Goal: Task Accomplishment & Management: Complete application form

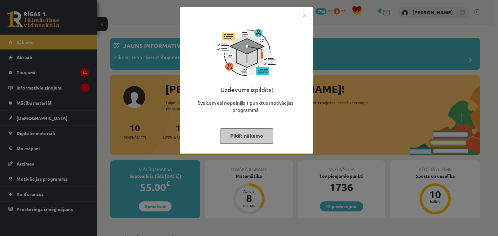
click at [241, 137] on button "Pildīt nākamo" at bounding box center [246, 136] width 53 height 15
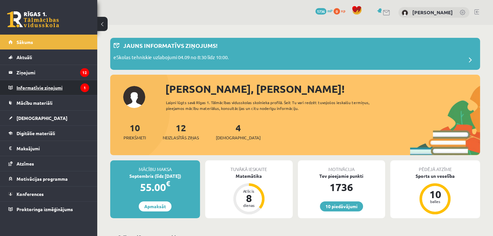
click at [74, 83] on legend "Informatīvie ziņojumi 1" at bounding box center [53, 87] width 73 height 15
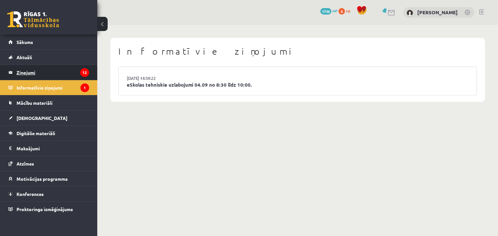
click at [80, 75] on legend "Ziņojumi 12" at bounding box center [53, 72] width 73 height 15
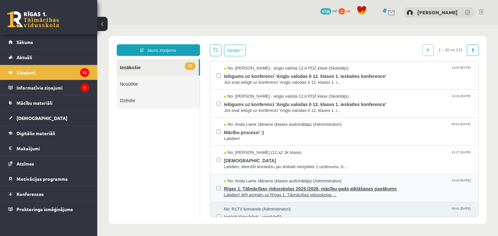
click at [263, 184] on span "Rīgas 1. Tālmācības vidusskolas 2025./2026. mācību gada atklāšanas pasākums" at bounding box center [348, 188] width 248 height 8
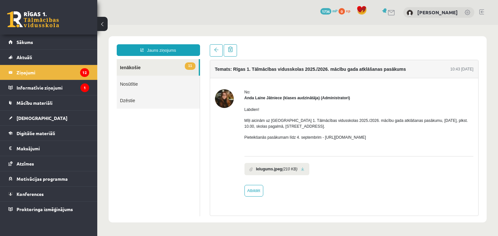
click at [210, 56] on div "Temats: Rīgas 1. Tālmācības vidusskolas 2025./2026. mācību gada atklāšanas pasā…" at bounding box center [344, 130] width 279 height 172
click at [212, 55] on link at bounding box center [216, 50] width 13 height 12
click at [37, 44] on link "Sākums" at bounding box center [48, 42] width 81 height 15
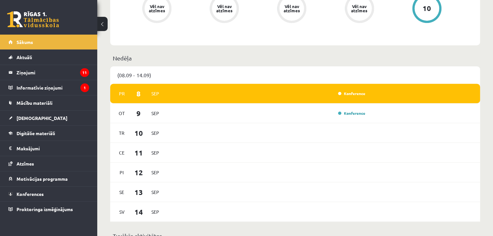
scroll to position [337, 0]
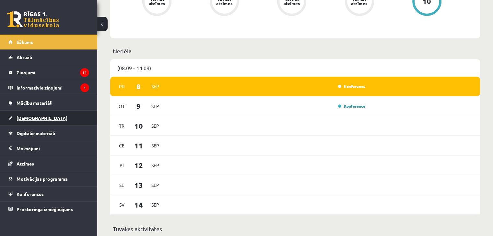
click at [70, 115] on link "[DEMOGRAPHIC_DATA]" at bounding box center [48, 118] width 81 height 15
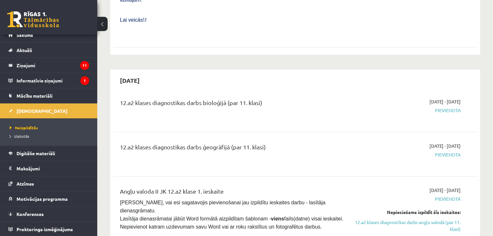
scroll to position [415, 0]
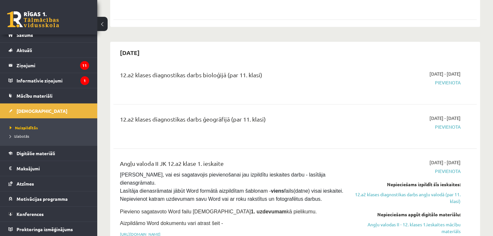
click at [434, 79] on span "Pievienota" at bounding box center [406, 82] width 107 height 7
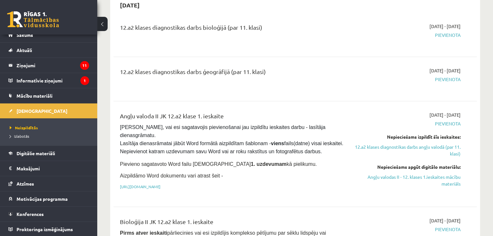
scroll to position [505, 0]
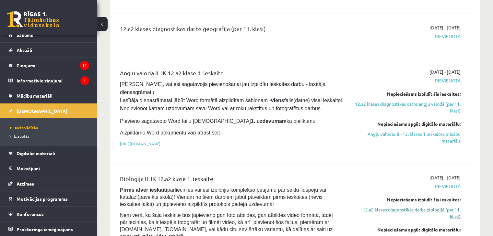
click at [409, 207] on link "12.a2 klases diagnostikas darbs bioloģijā (par 11. klasi)" at bounding box center [406, 214] width 107 height 14
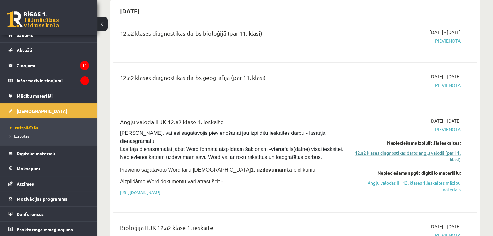
click at [426, 150] on link "12.a2 klases diagnostikas darbs angļu valodā (par 11. klasi)" at bounding box center [406, 157] width 107 height 14
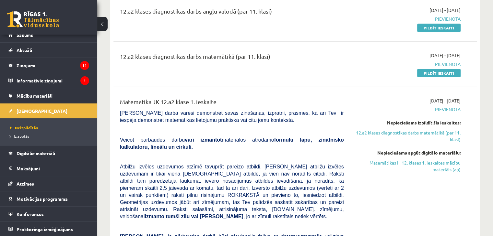
click at [426, 135] on link "12.a2 klases diagnostikas darbs matemātikā (par 11. klasi)" at bounding box center [406, 137] width 107 height 14
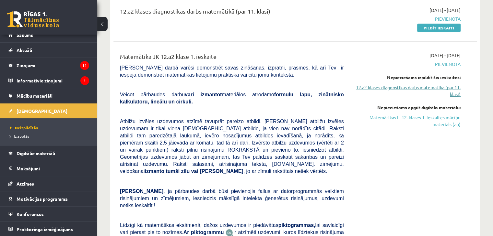
click at [430, 91] on link "12.a2 klases diagnostikas darbs matemātikā (par 11. klasi)" at bounding box center [406, 91] width 107 height 14
click at [444, 86] on link "12.a2 klases diagnostikas darbs matemātikā (par 11. klasi)" at bounding box center [406, 91] width 107 height 14
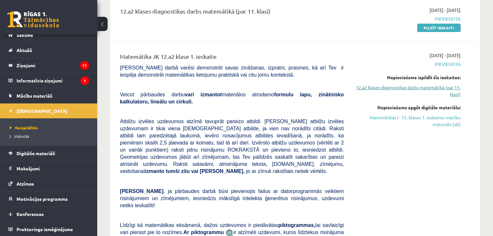
click at [444, 86] on link "12.a2 klases diagnostikas darbs matemātikā (par 11. klasi)" at bounding box center [406, 91] width 107 height 14
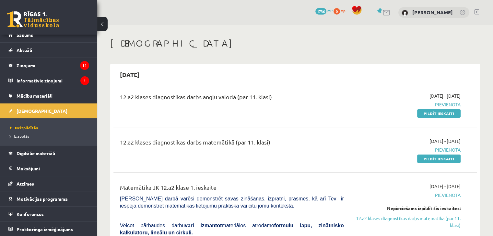
scroll to position [13, 0]
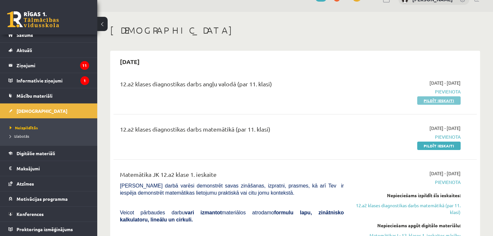
click at [443, 100] on link "Pildīt ieskaiti" at bounding box center [438, 101] width 43 height 8
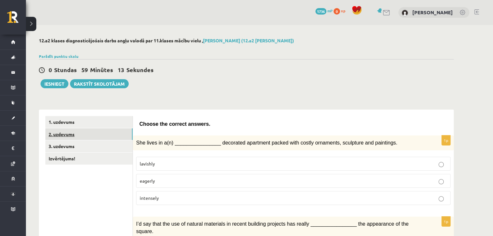
click at [113, 137] on link "2. uzdevums" at bounding box center [88, 135] width 87 height 12
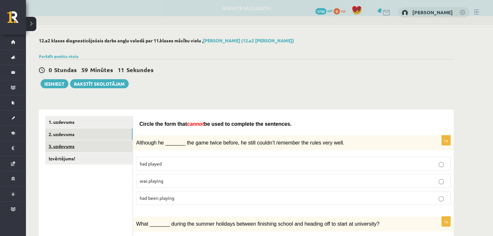
click at [109, 145] on link "3. uzdevums" at bounding box center [88, 147] width 87 height 12
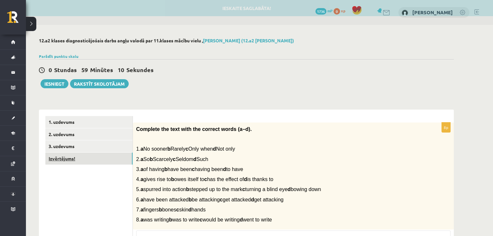
click at [109, 159] on link "Izvērtējums!" at bounding box center [88, 159] width 87 height 12
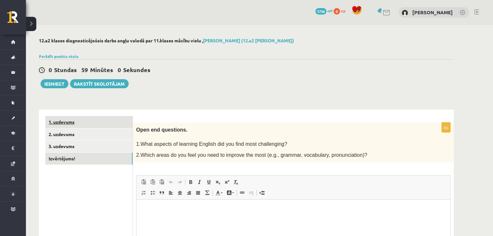
click at [105, 125] on link "1. uzdevums" at bounding box center [88, 122] width 87 height 12
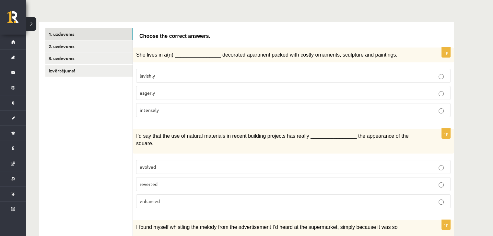
scroll to position [91, 0]
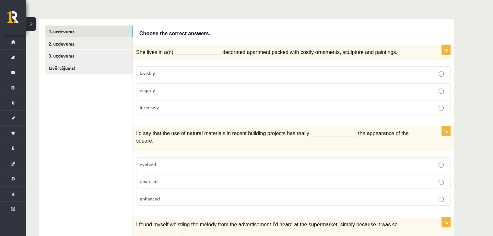
click at [136, 52] on div "She lives in a(n) ________________ decorated apartment packed with costly ornam…" at bounding box center [293, 52] width 321 height 15
drag, startPoint x: 171, startPoint y: 66, endPoint x: 185, endPoint y: 68, distance: 14.0
click at [185, 68] on label "lavishly" at bounding box center [293, 73] width 314 height 14
click at [211, 52] on span "She lives in a(n) ________________ decorated apartment packed with costly ornam…" at bounding box center [266, 53] width 261 height 6
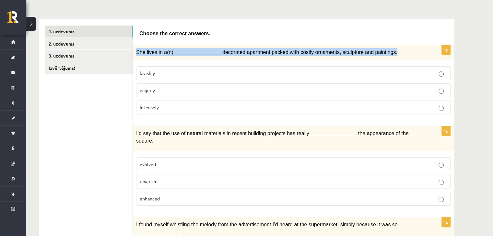
click at [211, 52] on span "She lives in a(n) ________________ decorated apartment packed with costly ornam…" at bounding box center [266, 53] width 261 height 6
click at [157, 50] on span "She lives in a(n) ________________ decorated apartment packed with costly ornam…" at bounding box center [266, 53] width 261 height 6
drag, startPoint x: 163, startPoint y: 67, endPoint x: 175, endPoint y: 76, distance: 15.4
click at [175, 76] on div "1p She lives in a(n) ________________ decorated apartment packed with costly or…" at bounding box center [293, 82] width 321 height 75
click at [142, 55] on p "She lives in a(n) ________________ decorated apartment packed with costly ornam…" at bounding box center [277, 52] width 282 height 8
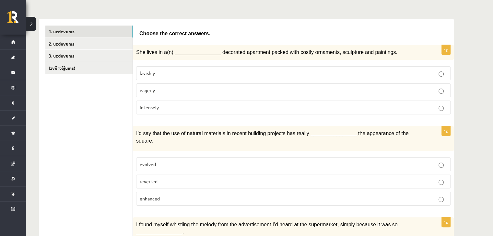
click at [135, 50] on div "She lives in a(n) ________________ decorated apartment packed with costly ornam…" at bounding box center [293, 52] width 321 height 15
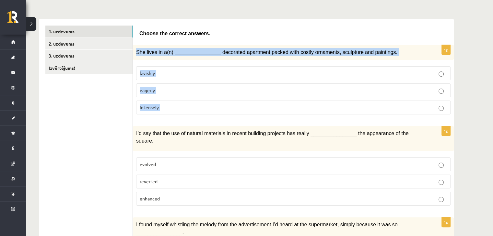
drag, startPoint x: 135, startPoint y: 50, endPoint x: 168, endPoint y: 102, distance: 61.7
click at [168, 102] on div "1p She lives in a(n) ________________ decorated apartment packed with costly or…" at bounding box center [293, 82] width 321 height 75
copy form "She lives in a(n) ________________ decorated apartment packed with costly ornam…"
click at [162, 70] on p "lavishly" at bounding box center [293, 73] width 307 height 7
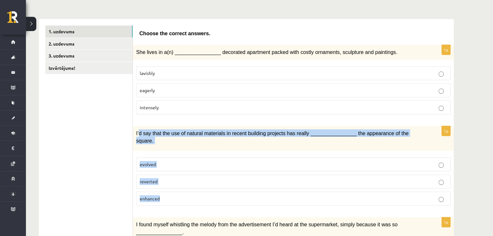
drag, startPoint x: 139, startPoint y: 134, endPoint x: 188, endPoint y: 183, distance: 69.6
click at [188, 183] on div "1p I’d say that the use of natural materials in recent building projects has re…" at bounding box center [293, 168] width 321 height 85
click at [139, 134] on span "I’d say that the use of natural materials in recent building projects has reall…" at bounding box center [272, 137] width 272 height 13
drag, startPoint x: 135, startPoint y: 132, endPoint x: 191, endPoint y: 184, distance: 76.1
click at [191, 184] on div "1p I’d say that the use of natural materials in recent building projects has re…" at bounding box center [293, 168] width 321 height 85
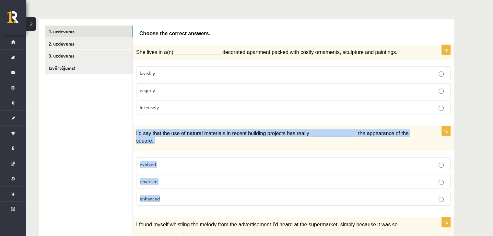
copy div "I’d say that the use of natural materials in recent building projects has reall…"
click at [176, 196] on p "enhanced" at bounding box center [293, 199] width 307 height 7
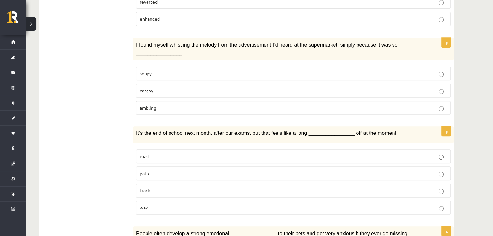
scroll to position [275, 0]
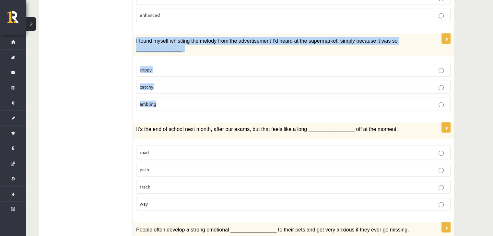
drag, startPoint x: 135, startPoint y: 29, endPoint x: 184, endPoint y: 87, distance: 76.1
click at [184, 87] on div "1p I found myself whistling the melody from the advertisement I’d heard at the …" at bounding box center [293, 75] width 321 height 83
copy div "I found myself whistling the melody from the advertisement I’d heard at the sup…"
click at [159, 84] on p "catchy" at bounding box center [293, 87] width 307 height 7
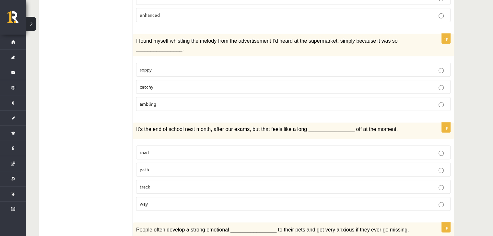
drag, startPoint x: 133, startPoint y: 118, endPoint x: 154, endPoint y: 140, distance: 30.3
click at [154, 140] on div "1p It’s the end of school next month, after our exams, but that feels like a lo…" at bounding box center [293, 170] width 321 height 94
drag, startPoint x: 170, startPoint y: 164, endPoint x: 175, endPoint y: 181, distance: 17.9
click at [175, 181] on fieldset "road path track way" at bounding box center [293, 178] width 314 height 71
click at [137, 127] on span "It’s the end of school next month, after our exams, but that feels like a long …" at bounding box center [266, 130] width 261 height 6
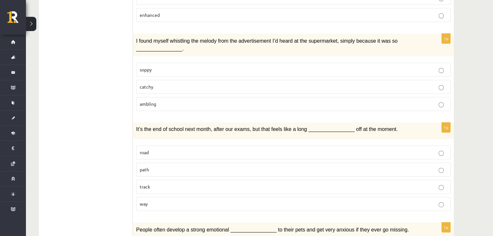
drag, startPoint x: 132, startPoint y: 116, endPoint x: 188, endPoint y: 200, distance: 101.1
copy div "Izvērtējums! Choose the correct answers. 1p She lives in a(n) ________________ …"
click at [155, 201] on p "way" at bounding box center [293, 204] width 307 height 7
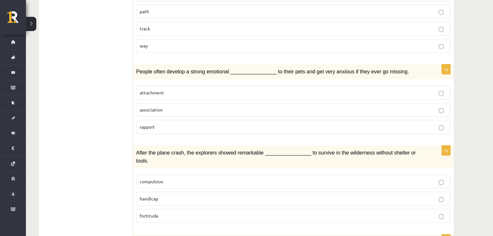
scroll to position [442, 0]
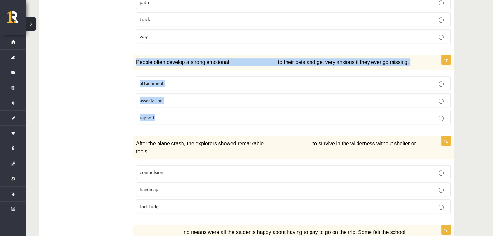
drag, startPoint x: 134, startPoint y: 52, endPoint x: 173, endPoint y: 99, distance: 61.5
click at [173, 99] on div "1p People often develop a strong emotional ________________ to their pets and g…" at bounding box center [293, 92] width 321 height 75
copy div "People often develop a strong emotional ________________ to their pets and get …"
click at [180, 80] on p "attachment" at bounding box center [293, 83] width 307 height 7
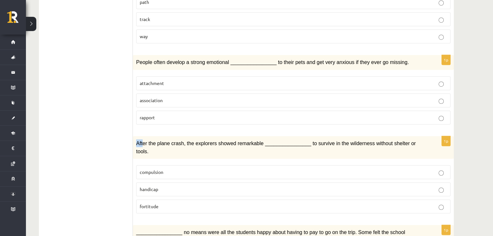
drag, startPoint x: 134, startPoint y: 129, endPoint x: 142, endPoint y: 137, distance: 10.8
click at [142, 137] on div "After the plane crash, the explorers showed remarkable ________________ to surv…" at bounding box center [293, 147] width 321 height 23
click at [139, 136] on div "After the plane crash, the explorers showed remarkable ________________ to surv…" at bounding box center [293, 147] width 321 height 23
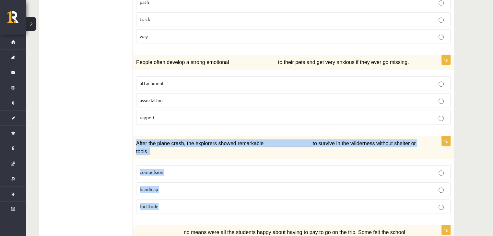
drag, startPoint x: 135, startPoint y: 129, endPoint x: 176, endPoint y: 181, distance: 66.4
click at [176, 181] on div "1p After the plane crash, the explorers showed remarkable ________________ to s…" at bounding box center [293, 177] width 321 height 83
copy div "After the plane crash, the explorers showed remarkable ________________ to surv…"
click at [161, 203] on p "fortitude" at bounding box center [293, 206] width 307 height 7
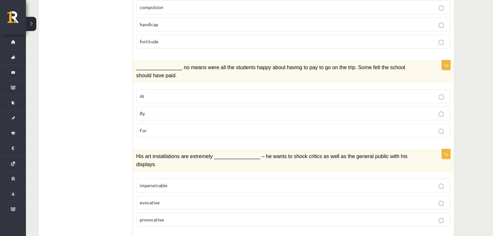
scroll to position [613, 0]
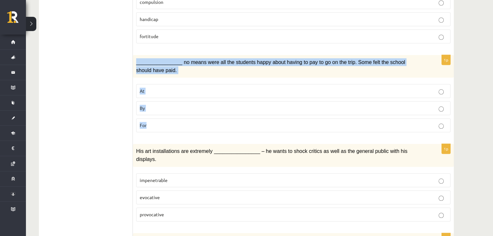
drag, startPoint x: 134, startPoint y: 39, endPoint x: 176, endPoint y: 100, distance: 73.9
click at [176, 100] on div "1p ________________ no means were all the students happy about having to pay to…" at bounding box center [293, 96] width 321 height 83
copy div "________________ no means were all the students happy about having to pay to go…"
click at [157, 105] on p "By" at bounding box center [293, 108] width 307 height 7
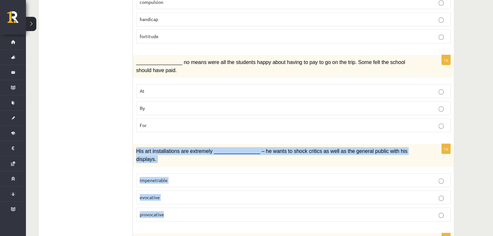
drag, startPoint x: 136, startPoint y: 125, endPoint x: 192, endPoint y: 177, distance: 76.3
click at [192, 177] on div "1p His art installations are extremely ________________ – he wants to shock cri…" at bounding box center [293, 185] width 321 height 83
copy div "His art installations are extremely ________________ – he wants to shock critic…"
click at [157, 212] on span "provocative" at bounding box center [152, 215] width 24 height 6
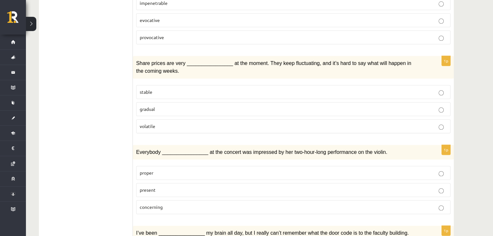
scroll to position [784, 0]
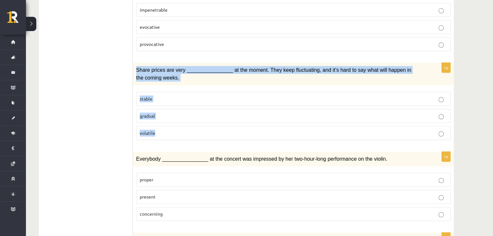
drag, startPoint x: 134, startPoint y: 36, endPoint x: 196, endPoint y: 101, distance: 89.6
click at [196, 101] on div "1p Share prices are very ________________ at the moment. They keep fluctuating,…" at bounding box center [293, 104] width 321 height 83
copy div "Share prices are very ________________ at the moment. They keep fluctuating, an…"
click at [166, 130] on p "volatile" at bounding box center [293, 133] width 307 height 7
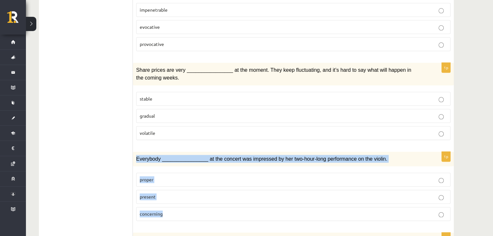
drag, startPoint x: 134, startPoint y: 122, endPoint x: 185, endPoint y: 175, distance: 73.8
click at [185, 175] on div "1p Everybody ________________ at the concert was impressed by her two-hour-long…" at bounding box center [293, 189] width 321 height 75
copy div "Everybody ________________ at the concert was impressed by her two-hour-long pe…"
click at [163, 190] on label "present" at bounding box center [293, 197] width 314 height 14
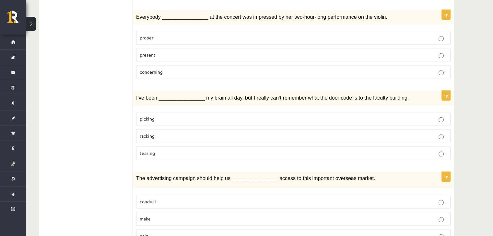
scroll to position [938, 0]
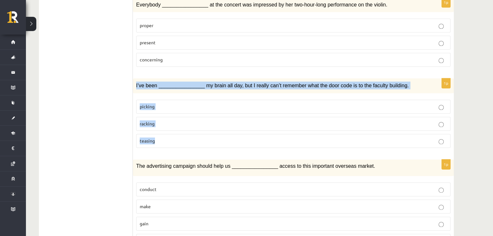
drag, startPoint x: 133, startPoint y: 49, endPoint x: 175, endPoint y: 99, distance: 66.0
click at [175, 99] on div "1p I’ve been ________________ my brain all day, but I really can’t remember wha…" at bounding box center [293, 115] width 321 height 75
click at [149, 104] on span "picking" at bounding box center [147, 107] width 15 height 6
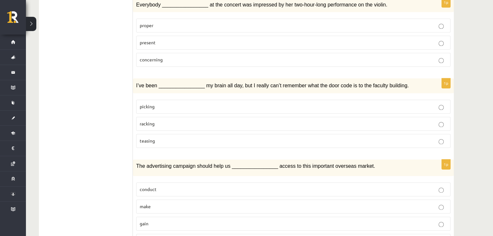
click at [151, 121] on span "racking" at bounding box center [147, 124] width 15 height 6
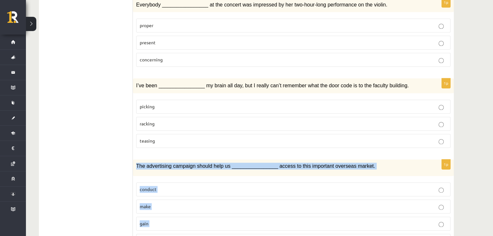
drag, startPoint x: 134, startPoint y: 128, endPoint x: 185, endPoint y: 198, distance: 86.2
click at [185, 198] on div "1p The advertising campaign should help us ________________ access to this impo…" at bounding box center [293, 207] width 321 height 94
click at [152, 221] on p "gain" at bounding box center [293, 224] width 307 height 7
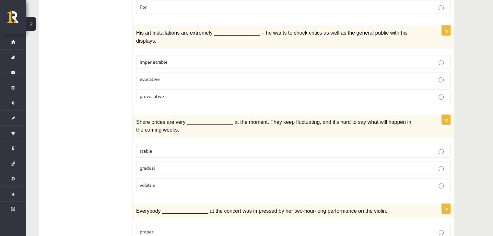
scroll to position [0, 0]
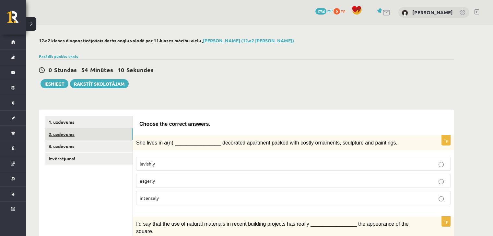
click at [86, 133] on link "2. uzdevums" at bounding box center [88, 135] width 87 height 12
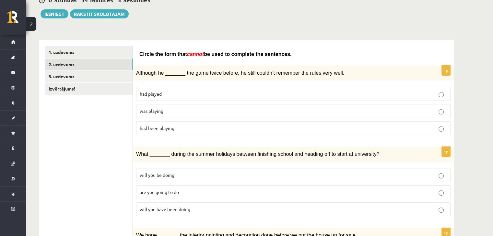
scroll to position [71, 0]
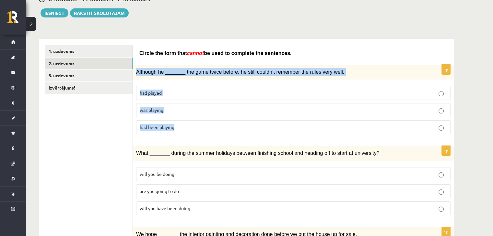
drag, startPoint x: 136, startPoint y: 71, endPoint x: 195, endPoint y: 126, distance: 80.9
click at [195, 126] on div "1p Although he _______ the game twice before, he still couldn’t remember the ru…" at bounding box center [293, 102] width 321 height 75
click at [176, 90] on p "had played" at bounding box center [293, 93] width 307 height 7
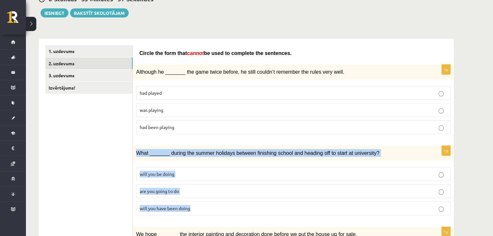
drag, startPoint x: 133, startPoint y: 153, endPoint x: 215, endPoint y: 200, distance: 94.1
click at [215, 200] on div "1p What _______ during the summer holidays between finishing school and heading…" at bounding box center [293, 183] width 321 height 75
click at [176, 172] on p "will you be doing" at bounding box center [293, 174] width 307 height 7
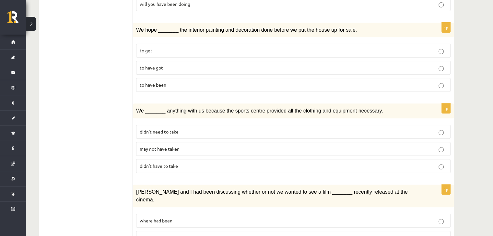
scroll to position [280, 0]
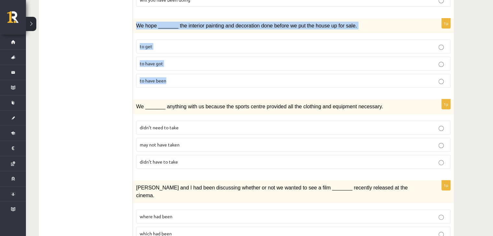
drag, startPoint x: 136, startPoint y: 22, endPoint x: 192, endPoint y: 73, distance: 76.1
click at [192, 73] on div "1p We hope _______ the interior painting and decoration done before we put the …" at bounding box center [293, 55] width 321 height 75
click at [167, 44] on p "to get" at bounding box center [293, 46] width 307 height 7
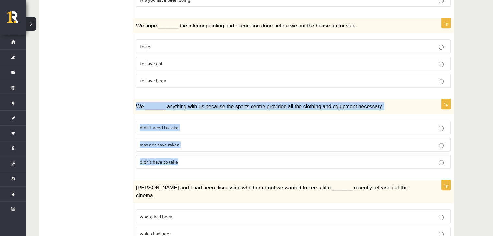
drag, startPoint x: 134, startPoint y: 100, endPoint x: 215, endPoint y: 160, distance: 101.2
click at [215, 160] on div "1p We _______ anything with us because the sports centre provided all the cloth…" at bounding box center [293, 136] width 321 height 75
click at [179, 124] on p "didn’t need to take" at bounding box center [293, 127] width 307 height 7
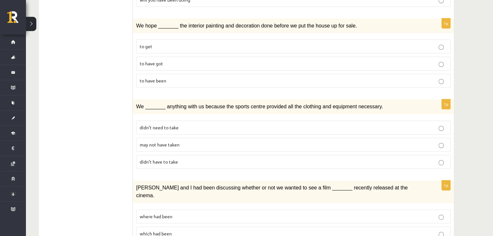
click at [229, 155] on label "didn’t have to take" at bounding box center [293, 162] width 314 height 14
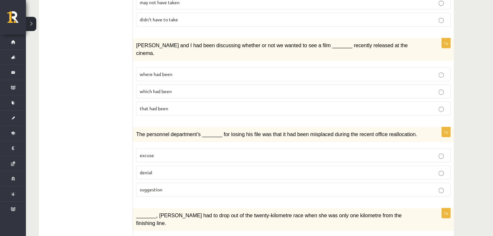
scroll to position [424, 0]
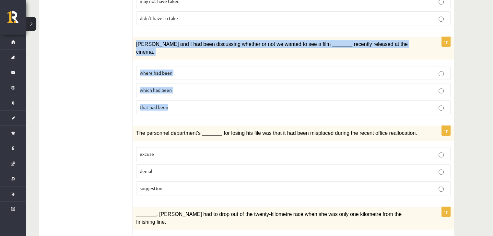
drag, startPoint x: 135, startPoint y: 38, endPoint x: 197, endPoint y: 91, distance: 81.5
click at [197, 91] on div "1p Clara and I had been discussing whether or not we wanted to see a film _____…" at bounding box center [293, 78] width 321 height 83
click at [154, 87] on span "which had been" at bounding box center [156, 90] width 32 height 6
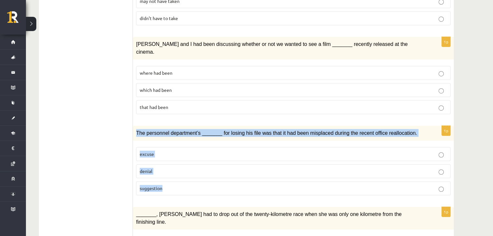
drag, startPoint x: 133, startPoint y: 117, endPoint x: 192, endPoint y: 173, distance: 81.1
click at [192, 173] on div "1p The personnel department’s _______ for losing his file was that it had been …" at bounding box center [293, 163] width 321 height 75
click at [164, 151] on p "excuse" at bounding box center [293, 154] width 307 height 7
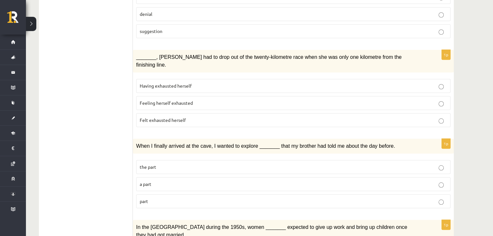
scroll to position [589, 0]
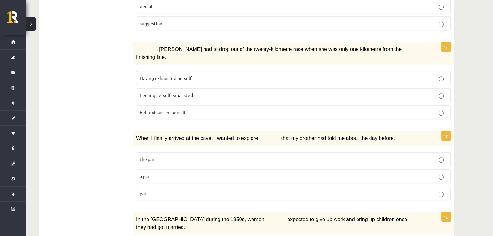
drag, startPoint x: 132, startPoint y: 31, endPoint x: 217, endPoint y: 88, distance: 102.1
click at [137, 47] on span "_______, Judy had to drop out of the twenty-kilometre race when she was only on…" at bounding box center [268, 53] width 265 height 13
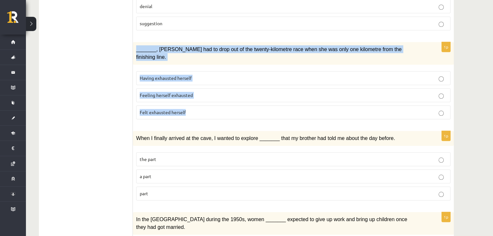
drag, startPoint x: 136, startPoint y: 33, endPoint x: 218, endPoint y: 86, distance: 97.0
click at [218, 86] on div "1p _______, Judy had to drop out of the twenty-kilometre race when she was only…" at bounding box center [293, 83] width 321 height 83
click at [176, 75] on span "Having exhausted herself" at bounding box center [166, 78] width 52 height 6
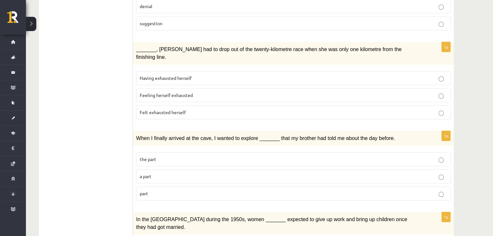
drag, startPoint x: 132, startPoint y: 113, endPoint x: 157, endPoint y: 131, distance: 30.2
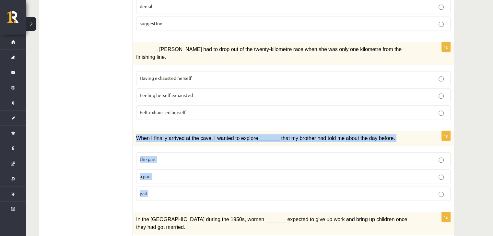
drag, startPoint x: 137, startPoint y: 116, endPoint x: 174, endPoint y: 162, distance: 59.0
click at [174, 162] on div "1p When I finally arrived at the cave, I wanted to explore _______ that my brot…" at bounding box center [293, 168] width 321 height 75
click at [165, 156] on p "the part" at bounding box center [293, 159] width 307 height 7
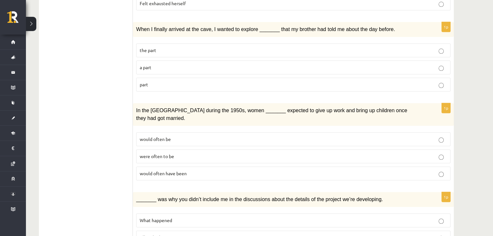
scroll to position [712, 0]
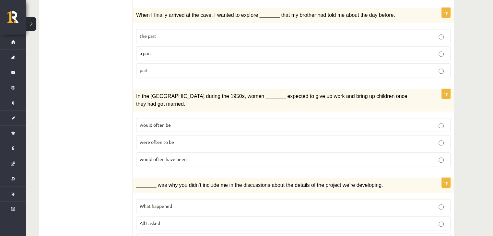
drag, startPoint x: 132, startPoint y: 71, endPoint x: 206, endPoint y: 119, distance: 88.0
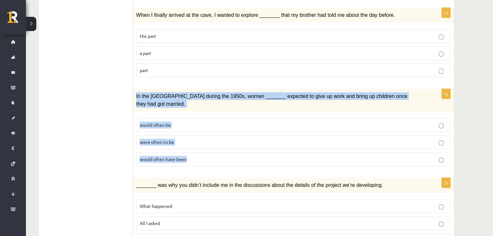
drag, startPoint x: 134, startPoint y: 71, endPoint x: 208, endPoint y: 123, distance: 90.5
click at [208, 123] on div "1p In the USA during the 1950s, women _______ expected to give up work and brin…" at bounding box center [293, 130] width 321 height 83
click at [184, 122] on p "would often be" at bounding box center [293, 125] width 307 height 7
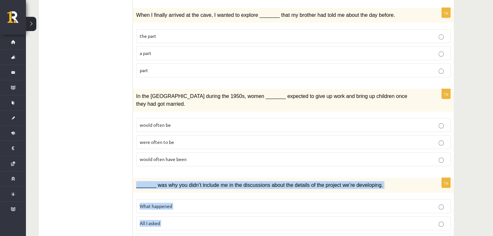
drag, startPoint x: 142, startPoint y: 155, endPoint x: 207, endPoint y: 203, distance: 80.7
click at [207, 203] on div "1p _______ was why you didn’t include me in the discussions about the details o…" at bounding box center [293, 215] width 321 height 75
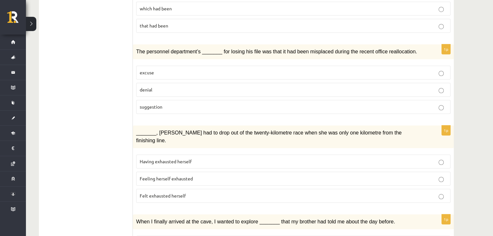
scroll to position [0, 0]
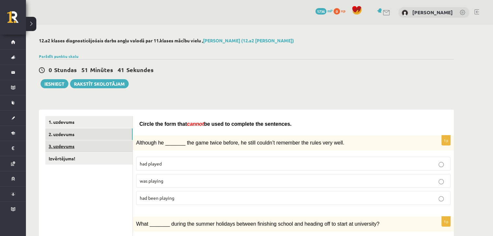
click at [75, 144] on link "3. uzdevums" at bounding box center [88, 147] width 87 height 12
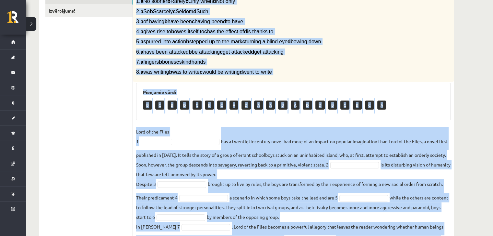
scroll to position [189, 0]
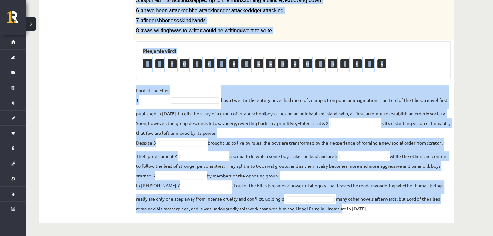
drag, startPoint x: 137, startPoint y: 8, endPoint x: 340, endPoint y: 219, distance: 292.8
click at [340, 219] on div "8p Complete the text with the correct words (a–d). 1. a No sooner b Rarely c On…" at bounding box center [293, 71] width 321 height 303
drag, startPoint x: 136, startPoint y: 25, endPoint x: 371, endPoint y: 226, distance: 309.0
click at [371, 226] on div "12.a2 klases diagnosticējošais darbs angļu valodā par 11.klases mācību vielu , …" at bounding box center [246, 35] width 441 height 401
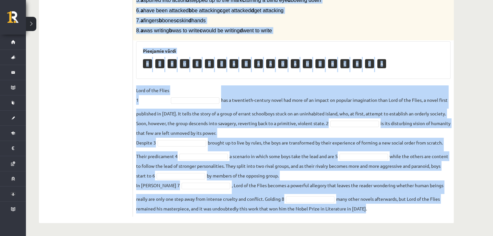
click at [200, 90] on fieldset "Lord of the Flies 1 has a twentieth-century novel had more of an impact on popu…" at bounding box center [293, 150] width 314 height 128
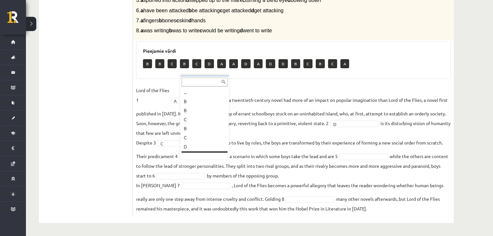
scroll to position [8, 0]
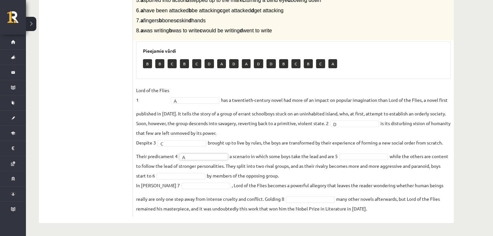
click at [352, 160] on fieldset "Lord of the Flies 1 A * has a twentieth-century novel had more of an impact on …" at bounding box center [293, 150] width 314 height 128
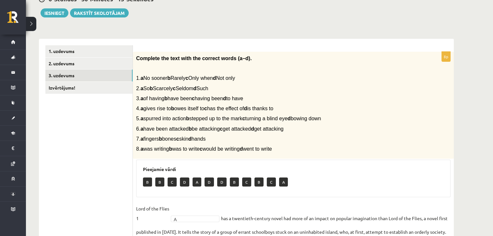
scroll to position [67, 0]
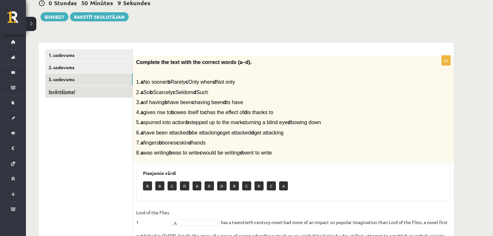
click at [115, 92] on link "Izvērtējums!" at bounding box center [88, 92] width 87 height 12
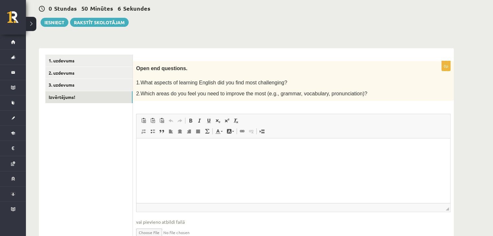
scroll to position [67, 0]
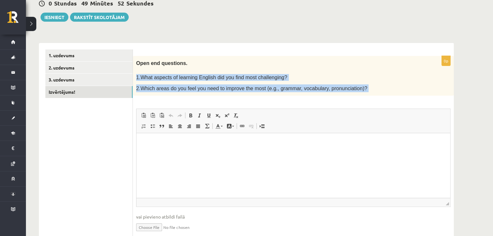
drag, startPoint x: 134, startPoint y: 73, endPoint x: 302, endPoint y: 97, distance: 168.8
click at [302, 97] on div "0p Open end questions. 1.What aspects of learning English did you find most cha…" at bounding box center [293, 150] width 321 height 188
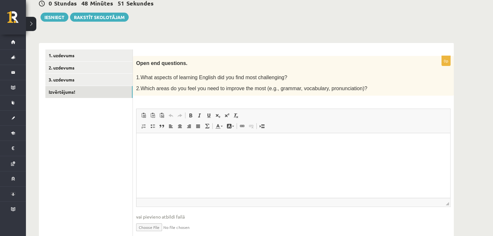
click at [170, 135] on html at bounding box center [293, 143] width 314 height 20
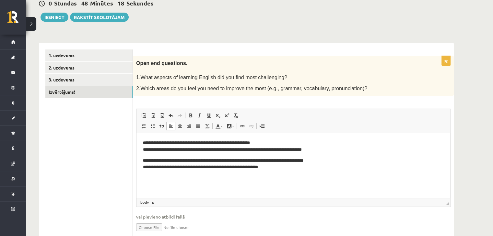
click at [239, 167] on p "**********" at bounding box center [293, 165] width 301 height 14
click at [153, 168] on p "**********" at bounding box center [293, 165] width 301 height 14
click at [58, 14] on button "Iesniegt" at bounding box center [54, 17] width 28 height 9
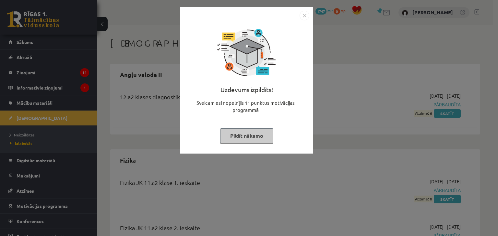
click at [240, 129] on button "Pildīt nākamo" at bounding box center [246, 136] width 53 height 15
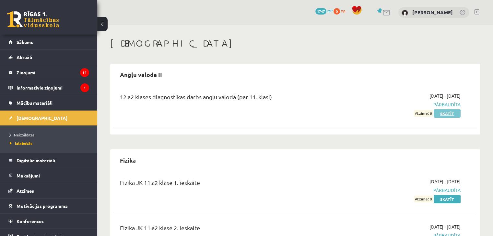
click at [452, 112] on link "Skatīt" at bounding box center [446, 113] width 27 height 8
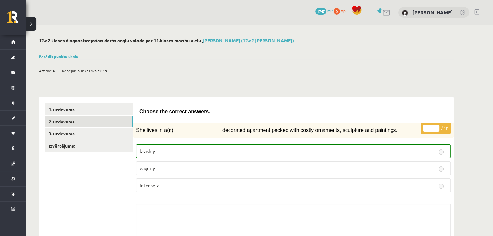
click at [122, 123] on link "2. uzdevums" at bounding box center [88, 122] width 87 height 12
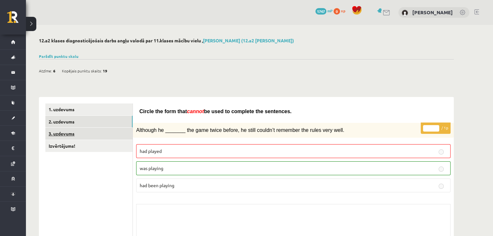
click at [106, 133] on link "3. uzdevums" at bounding box center [88, 134] width 87 height 12
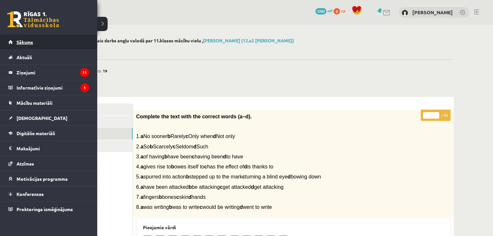
click at [10, 40] on link "Sākums" at bounding box center [48, 42] width 81 height 15
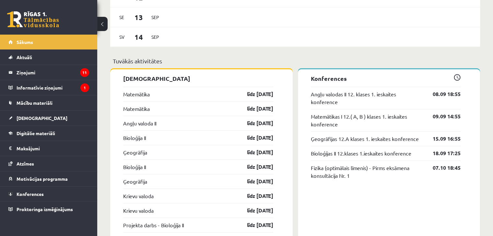
scroll to position [505, 0]
click at [29, 117] on span "[DEMOGRAPHIC_DATA]" at bounding box center [42, 118] width 51 height 6
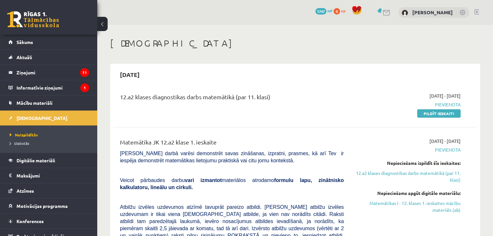
scroll to position [7, 0]
